Goal: Transaction & Acquisition: Purchase product/service

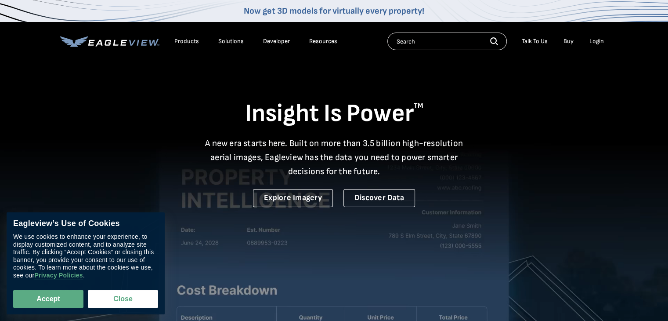
click at [600, 43] on div "Login" at bounding box center [596, 41] width 14 height 8
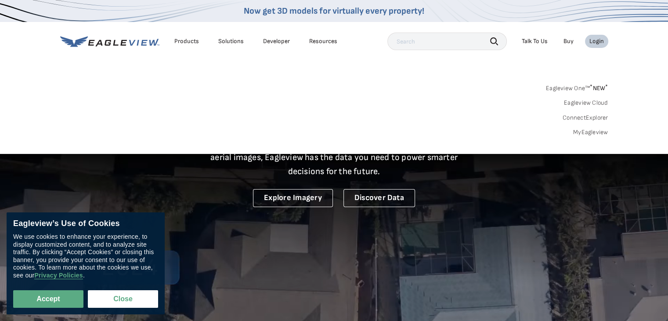
click at [589, 132] on link "MyEagleview" at bounding box center [590, 132] width 35 height 8
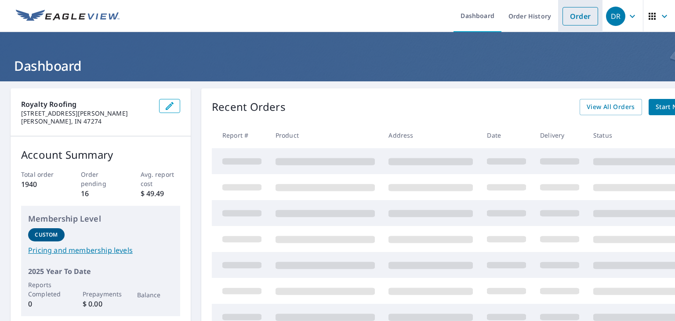
click at [574, 18] on link "Order" at bounding box center [580, 16] width 36 height 18
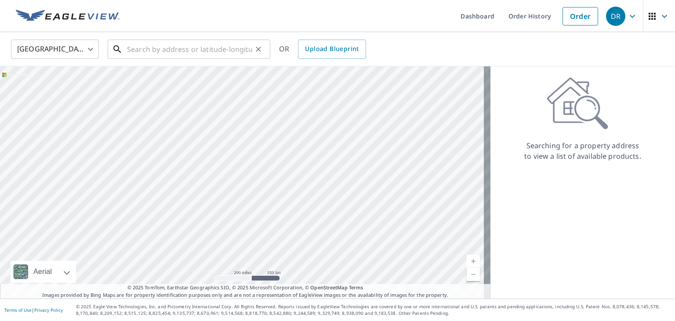
click at [214, 51] on input "text" at bounding box center [189, 49] width 125 height 25
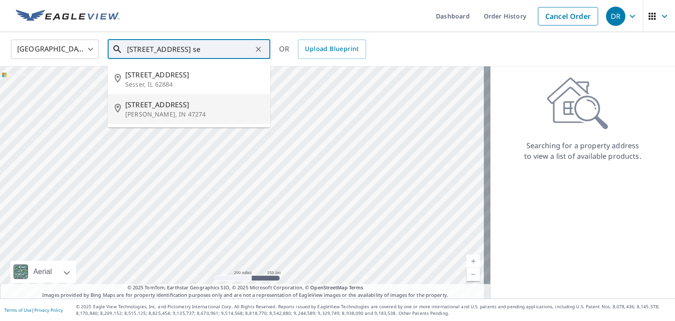
click at [167, 105] on span "801 S Walnut St" at bounding box center [194, 104] width 138 height 11
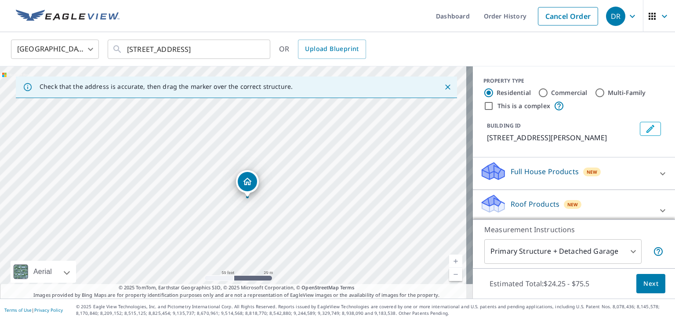
drag, startPoint x: 252, startPoint y: 167, endPoint x: 266, endPoint y: 184, distance: 21.5
click at [266, 184] on div "801 S Walnut St Seymour, IN 47274" at bounding box center [236, 182] width 473 height 232
drag, startPoint x: 256, startPoint y: 209, endPoint x: 316, endPoint y: 113, distance: 113.3
click at [316, 113] on div "801 S Walnut St Seymour, IN 47274" at bounding box center [236, 182] width 473 height 232
click at [137, 51] on input "801 S Walnut St Seymour, IN 47274" at bounding box center [189, 49] width 125 height 25
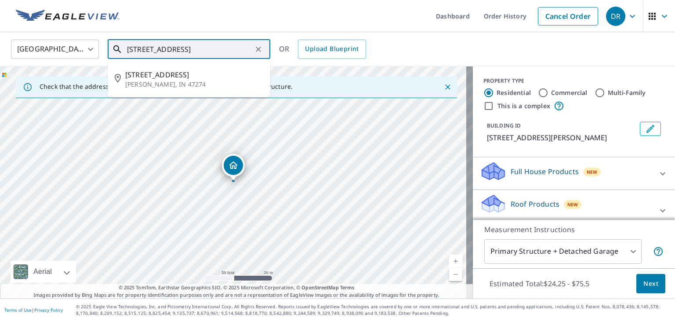
type input "802 S Walnut St Seymour, IN 47274"
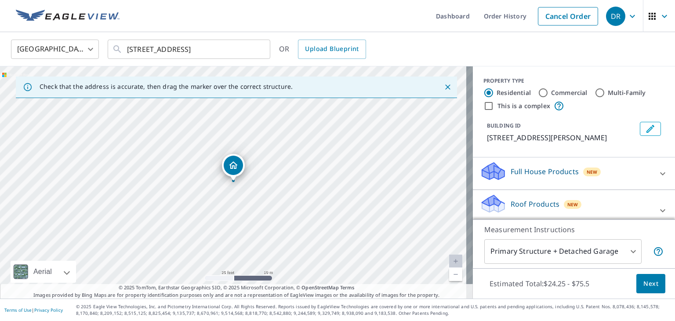
click at [657, 206] on icon at bounding box center [662, 210] width 11 height 11
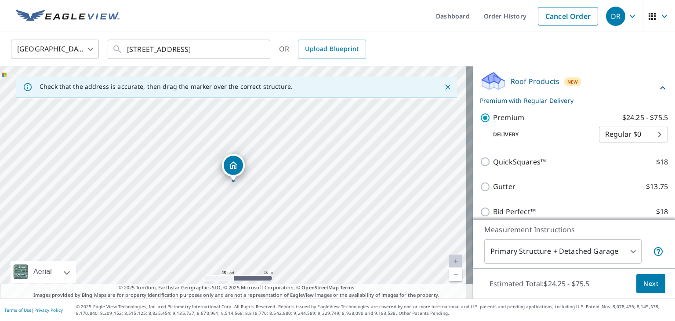
scroll to position [140, 0]
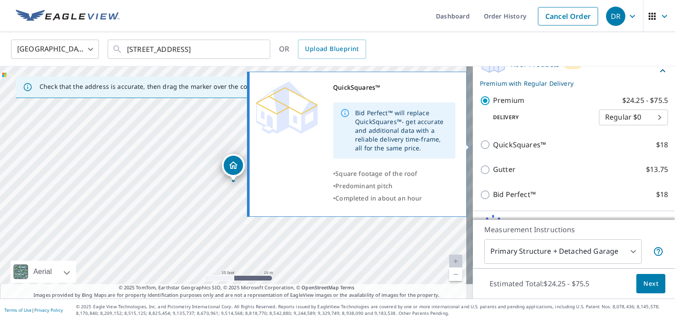
click at [480, 142] on input "QuickSquares™ $18" at bounding box center [486, 144] width 13 height 11
checkbox input "true"
checkbox input "false"
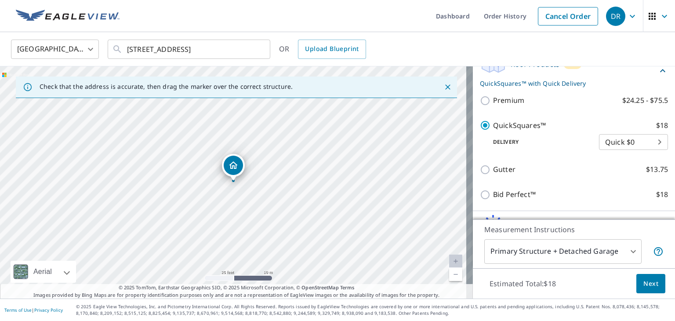
click at [646, 282] on span "Next" at bounding box center [650, 283] width 15 height 11
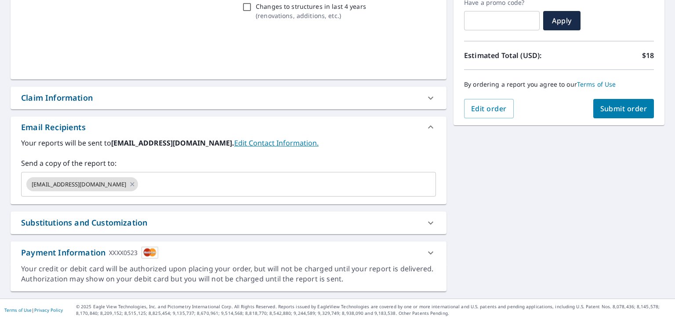
scroll to position [155, 0]
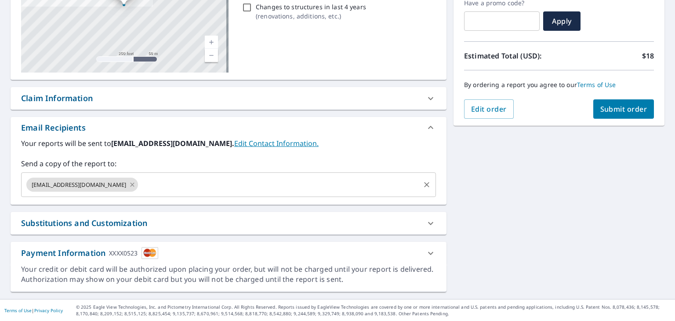
click at [130, 184] on icon at bounding box center [132, 184] width 4 height 4
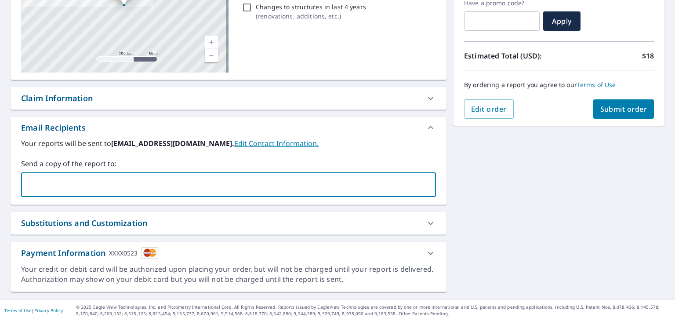
click at [97, 184] on input "text" at bounding box center [222, 184] width 394 height 17
type input "jclark@royaltyroofing.com"
click at [616, 108] on span "Submit order" at bounding box center [623, 109] width 47 height 10
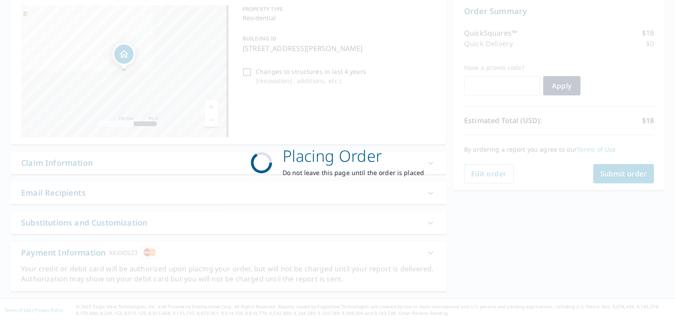
scroll to position [90, 0]
